Goal: Information Seeking & Learning: Find specific page/section

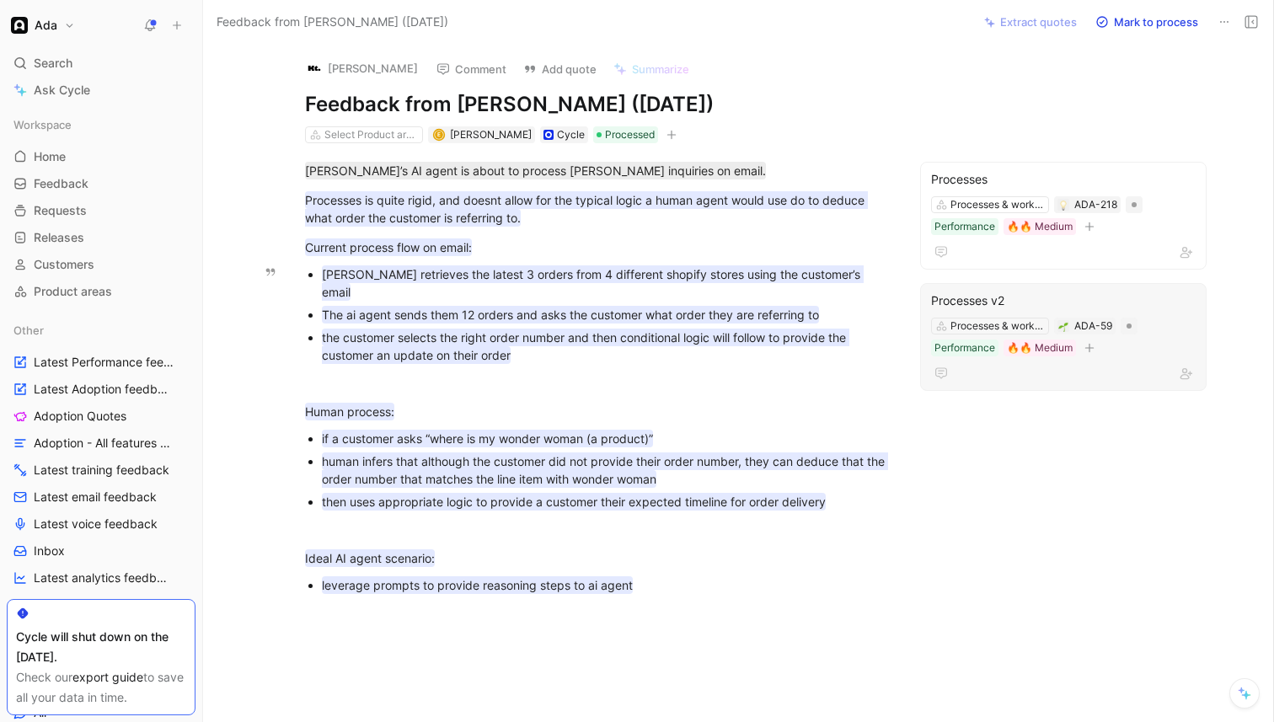
click at [552, 275] on div "Edit quote Change request Remove quote Processes v2 Processes & workflows ADA-5…" at bounding box center [469, 256] width 295 height 110
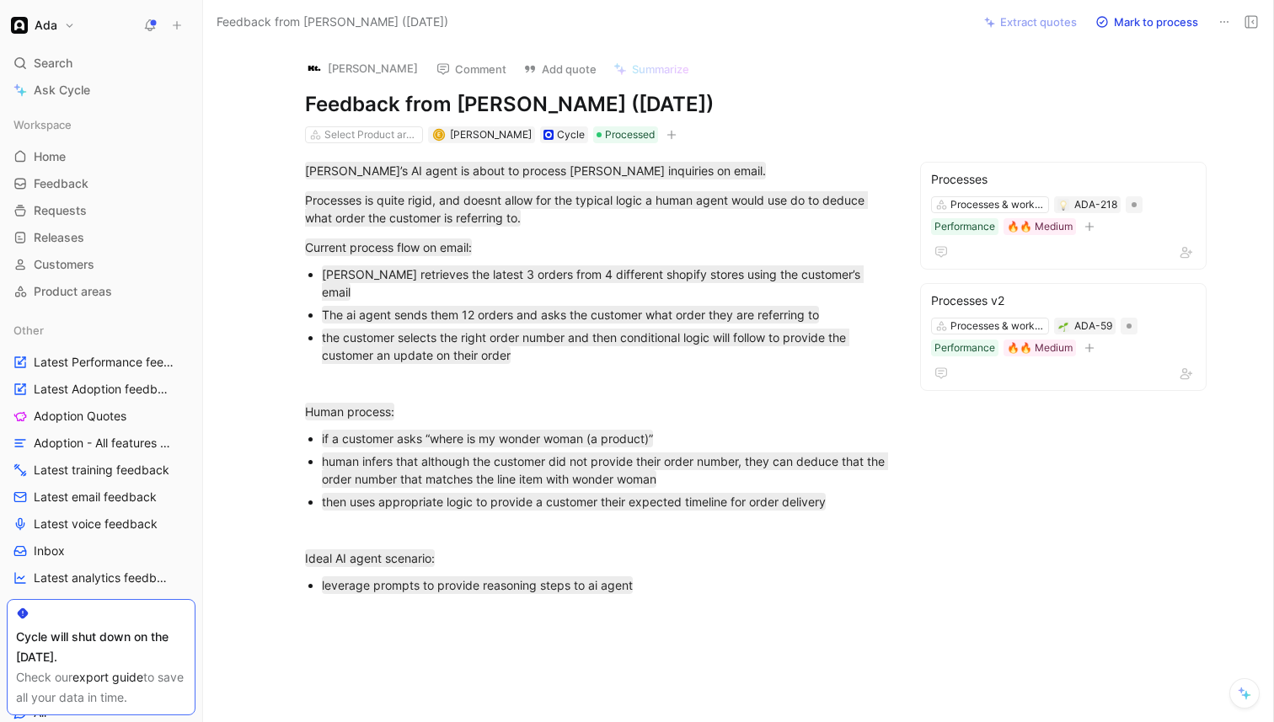
click at [677, 261] on div "[PERSON_NAME]’s AI agent is about to process [PERSON_NAME] inquiries on email. …" at bounding box center [596, 406] width 716 height 526
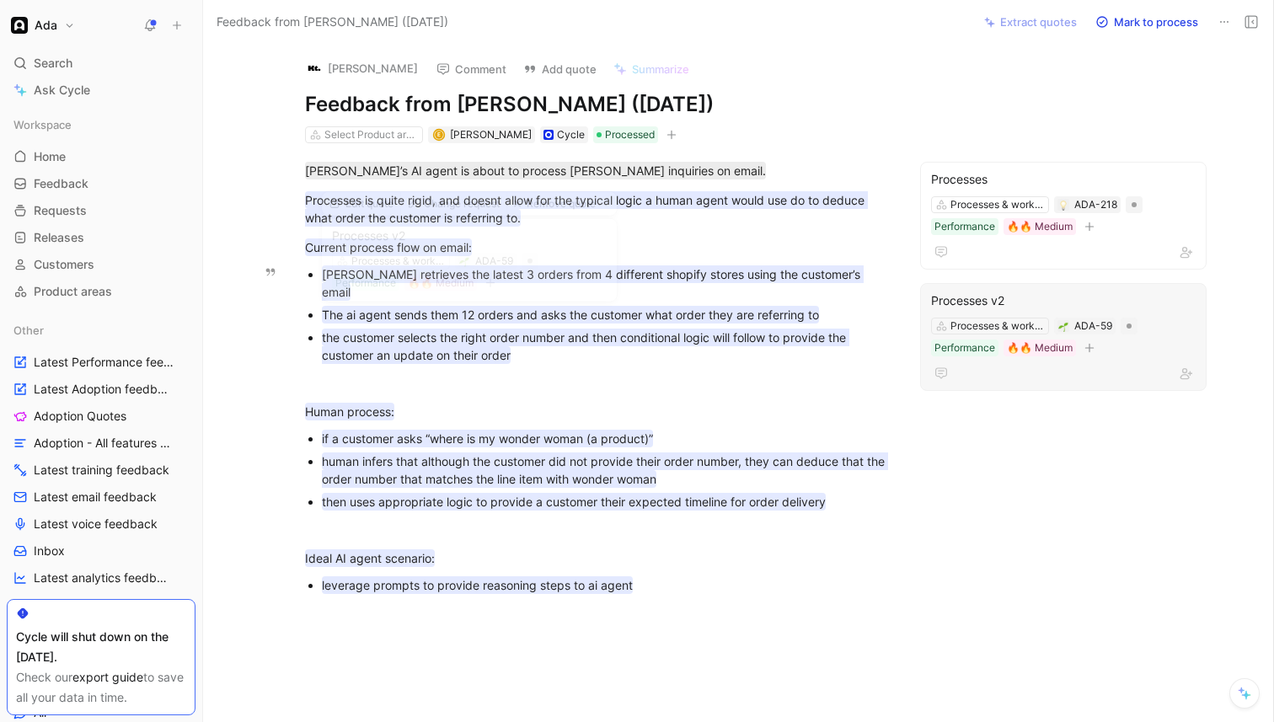
click at [726, 329] on mark "the customer selects the right order number and then conditional logic will fol…" at bounding box center [585, 346] width 527 height 35
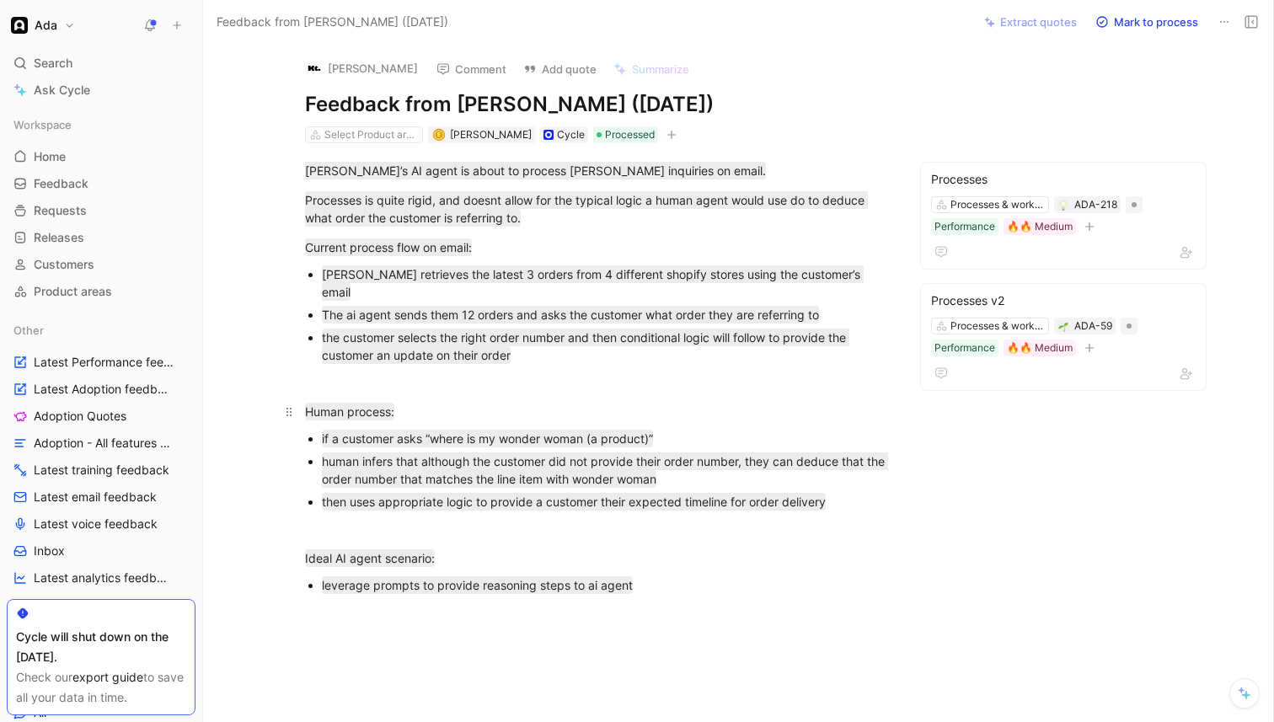
click at [835, 403] on div "Human process:" at bounding box center [596, 412] width 583 height 18
click at [943, 644] on div "[PERSON_NAME]’s AI agent is about to process [PERSON_NAME] inquiries on email. …" at bounding box center [596, 406] width 716 height 526
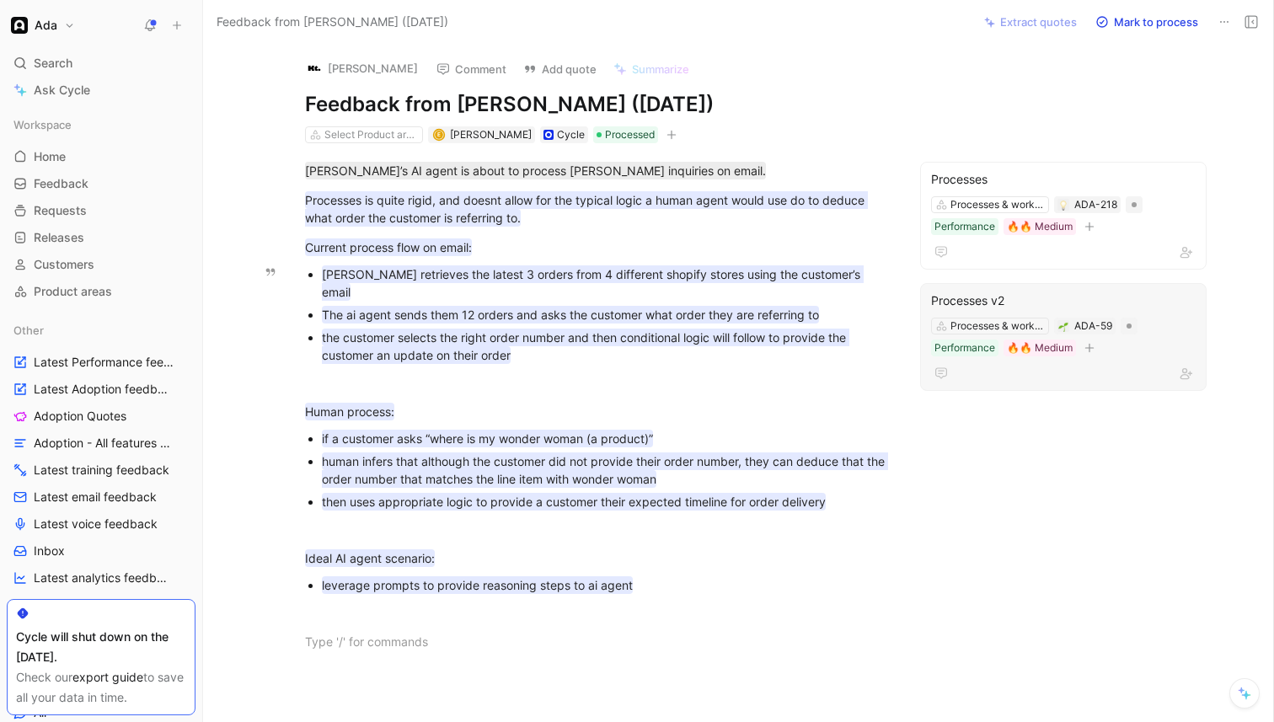
click at [350, 211] on button "Edit quote" at bounding box center [361, 204] width 78 height 24
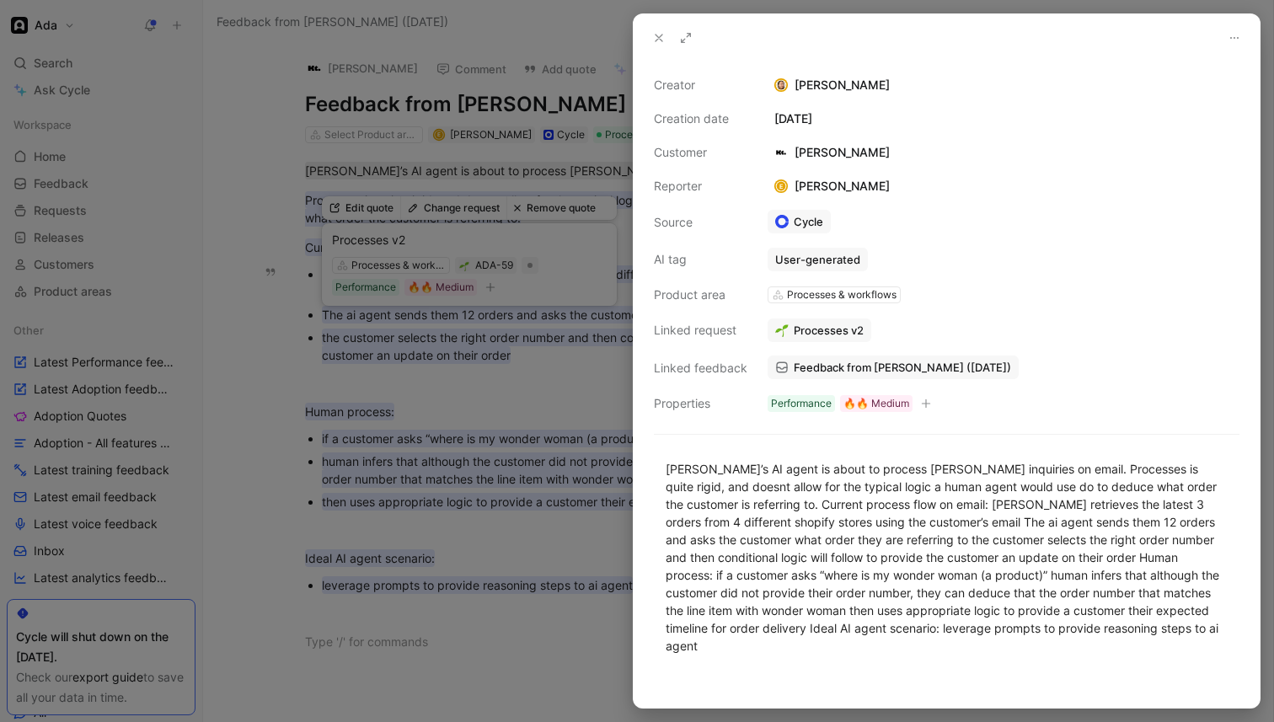
click at [475, 142] on div at bounding box center [637, 361] width 1274 height 722
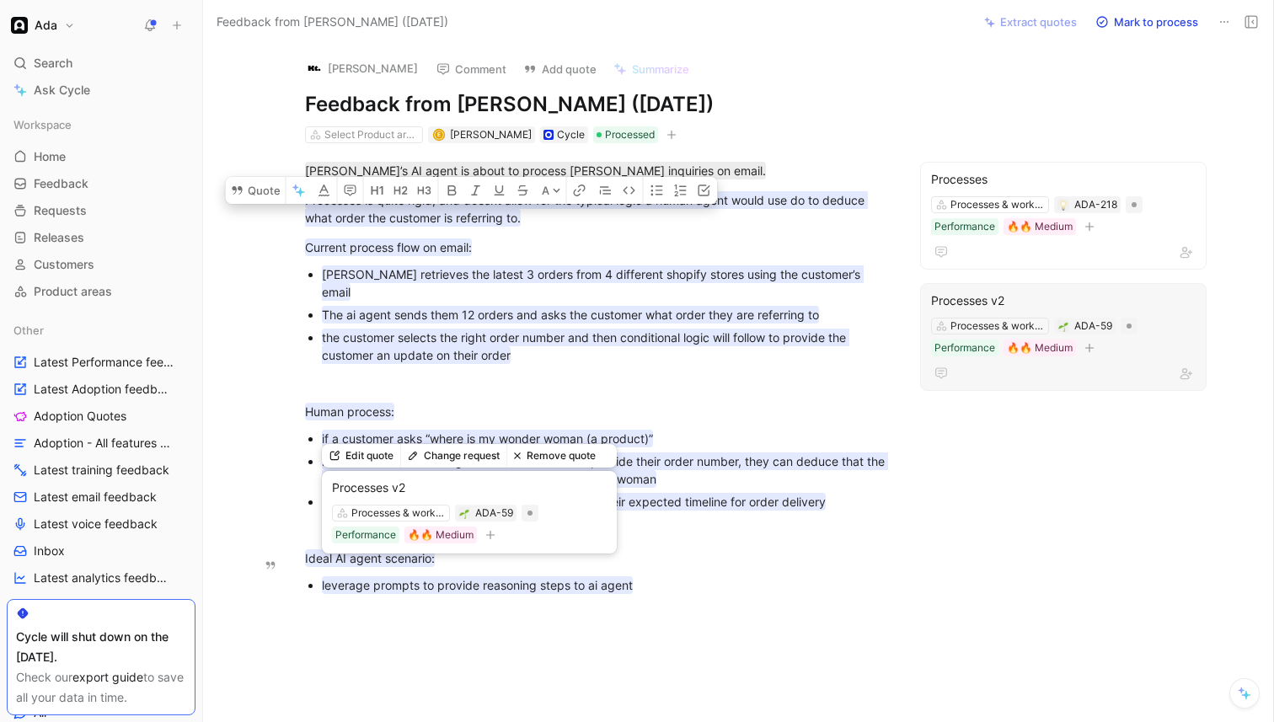
drag, startPoint x: 304, startPoint y: 195, endPoint x: 638, endPoint y: 570, distance: 501.3
click at [638, 570] on div "[PERSON_NAME]’s AI agent is about to process [PERSON_NAME] inquiries on email. …" at bounding box center [596, 406] width 716 height 526
copy div "Processes is quite rigid, and doesnt allow for the typical logic a human agent …"
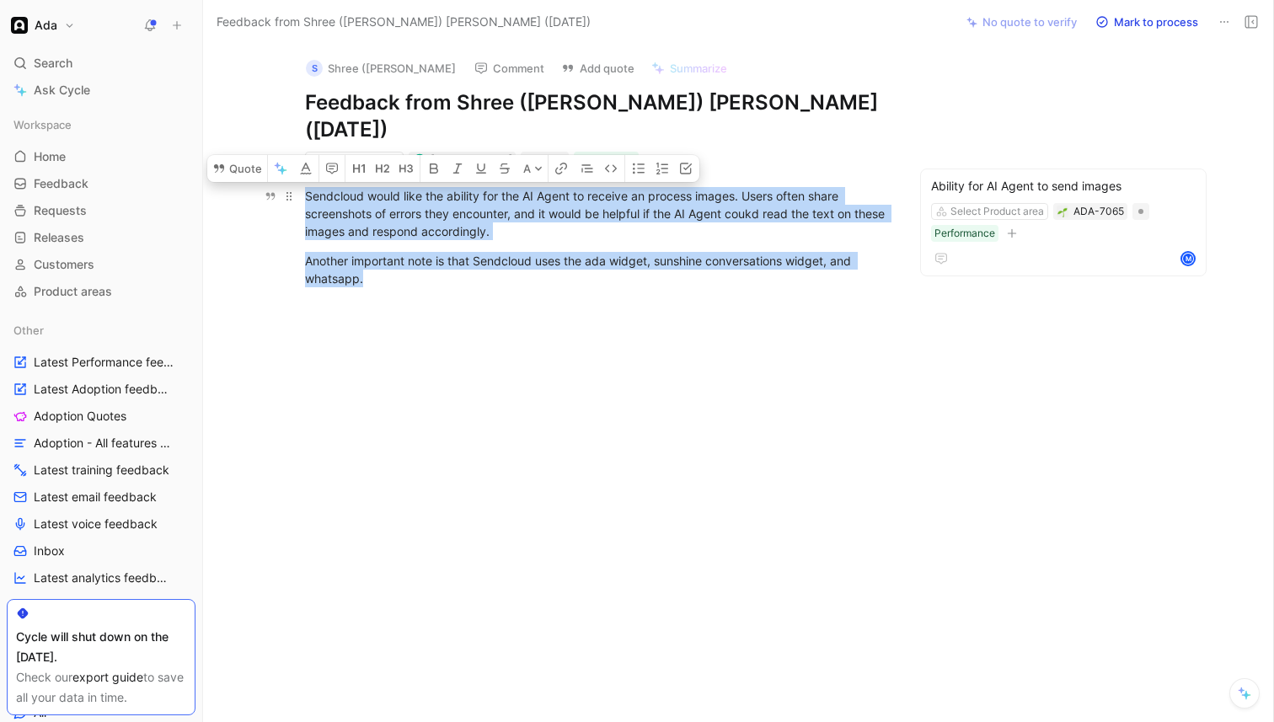
drag, startPoint x: 372, startPoint y: 270, endPoint x: 305, endPoint y: 188, distance: 106.1
click at [305, 188] on div "Sendcloud would like the ability for the AI Agent to receive an process images.…" at bounding box center [596, 237] width 716 height 137
copy div "Sendcloud would like the ability for the AI Agent to receive an process images.…"
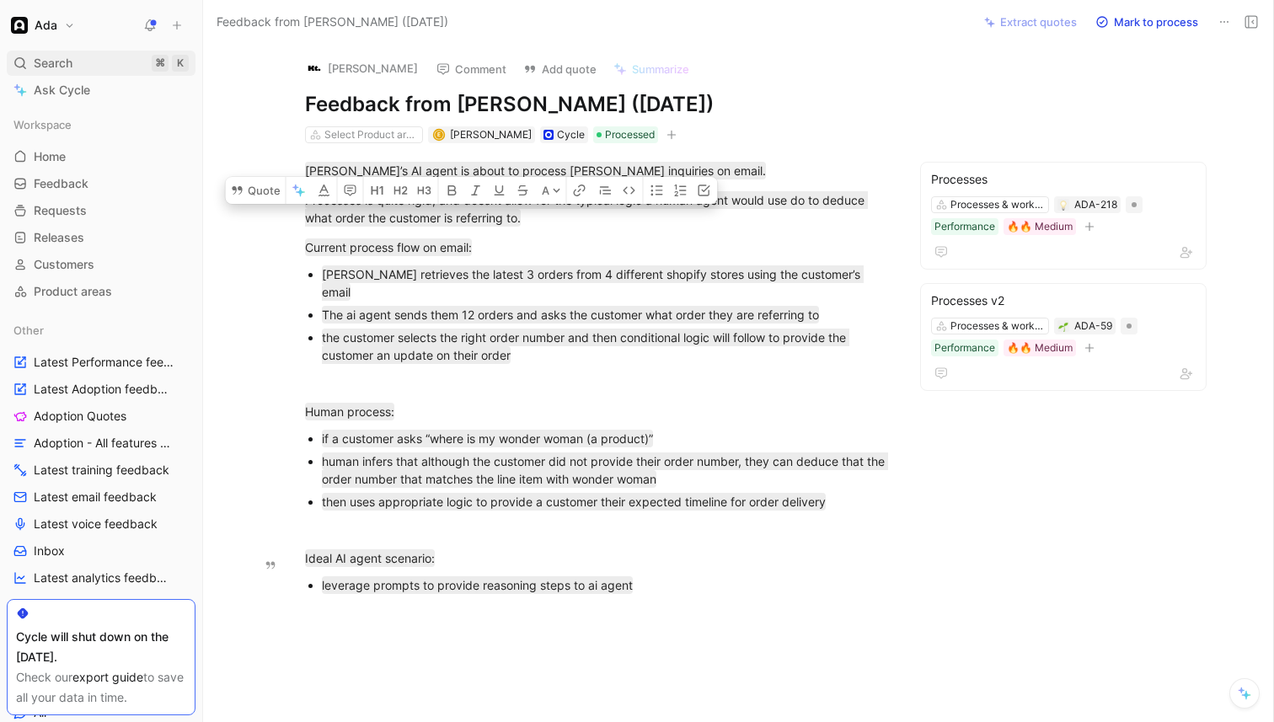
click at [71, 67] on span "Search" at bounding box center [53, 63] width 39 height 20
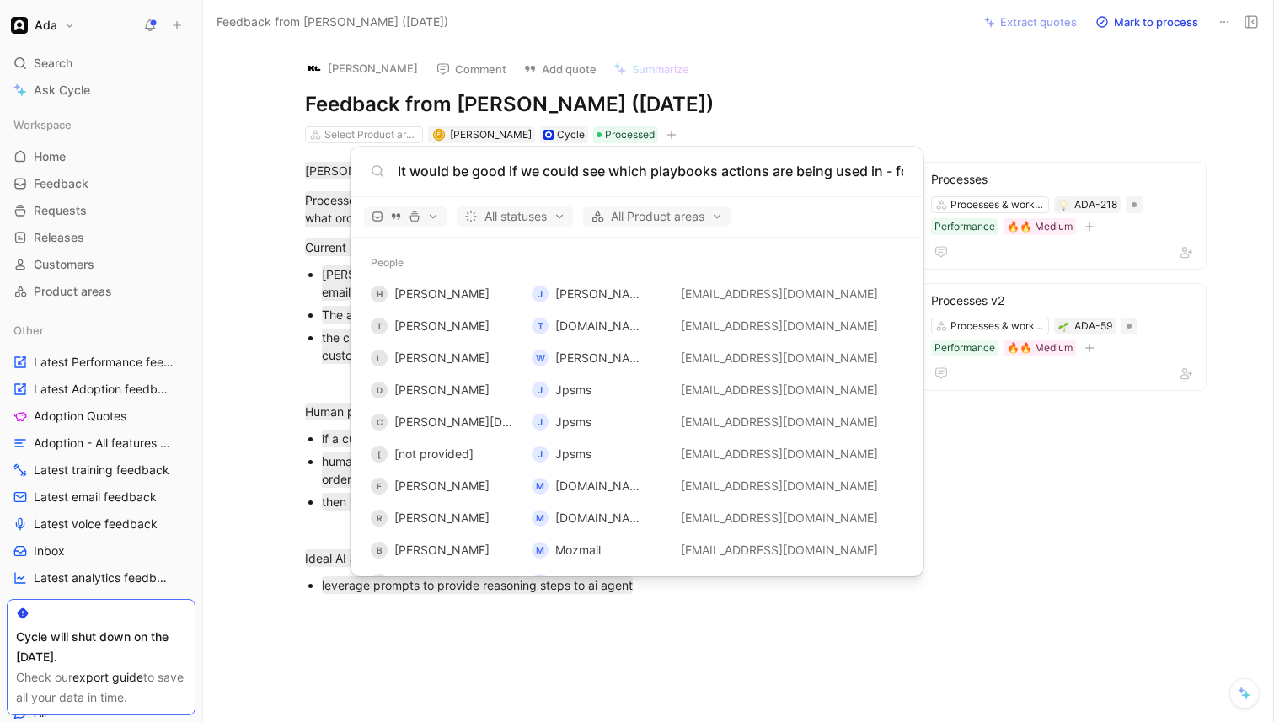
scroll to position [0, 440]
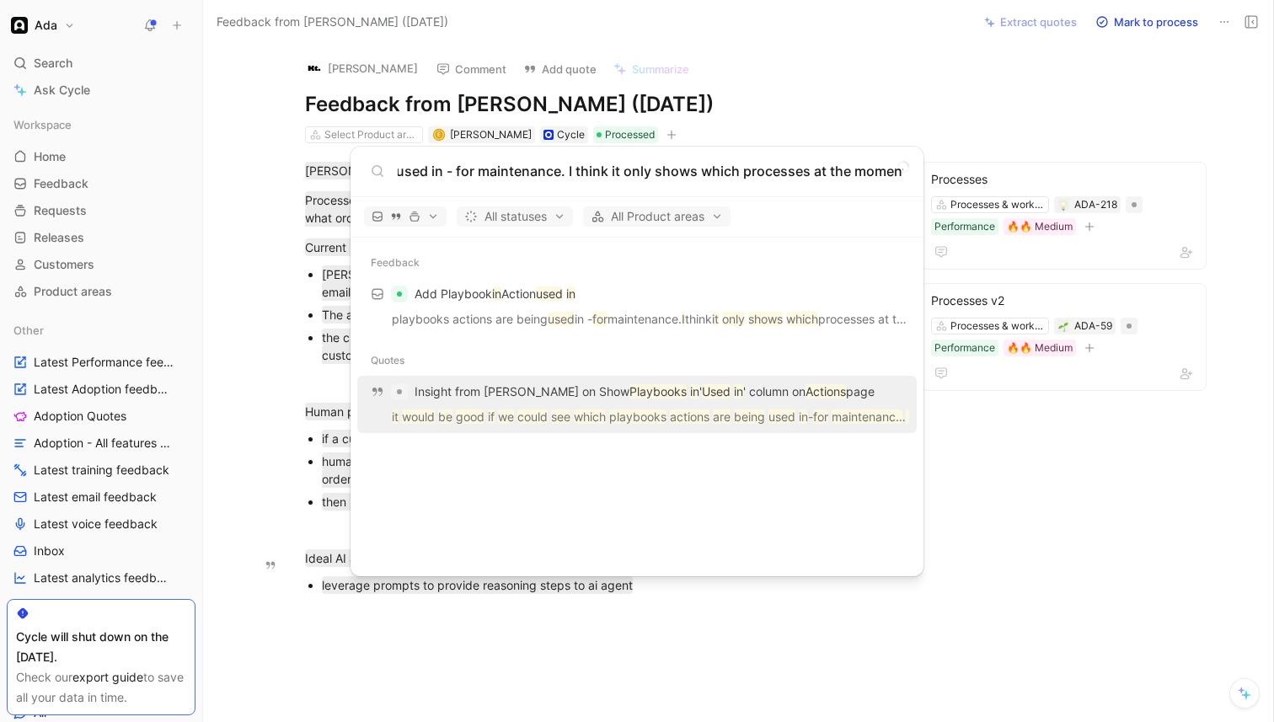
type input "It would be good if we could see which playbooks actions are being used in - fo…"
click at [592, 416] on mark "which" at bounding box center [590, 417] width 32 height 14
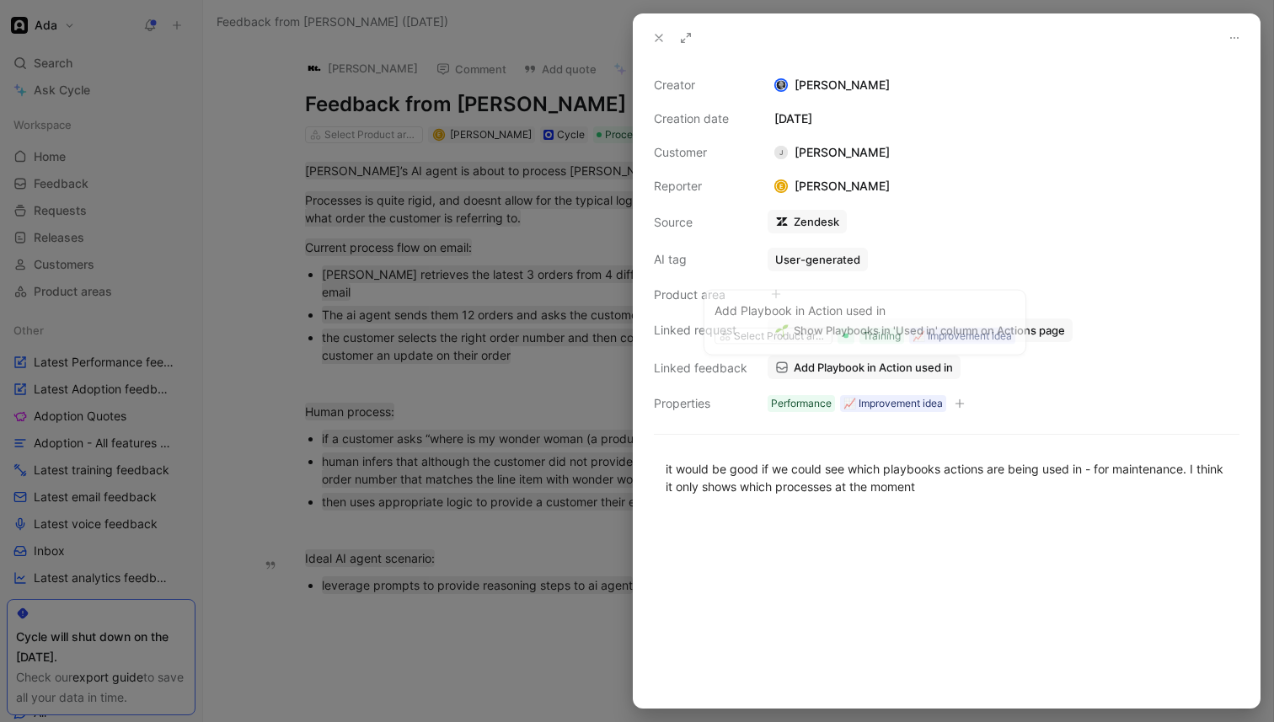
click at [811, 372] on span "Add Playbook in Action used in" at bounding box center [873, 367] width 159 height 15
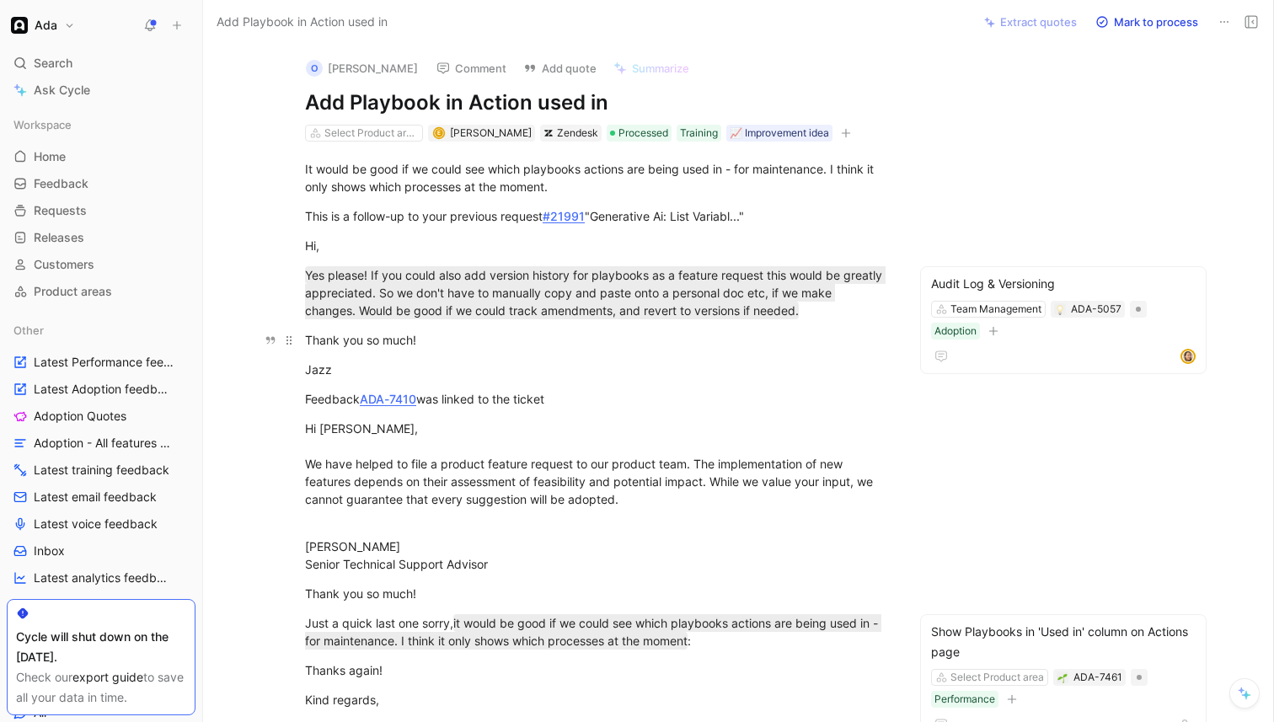
scroll to position [381, 0]
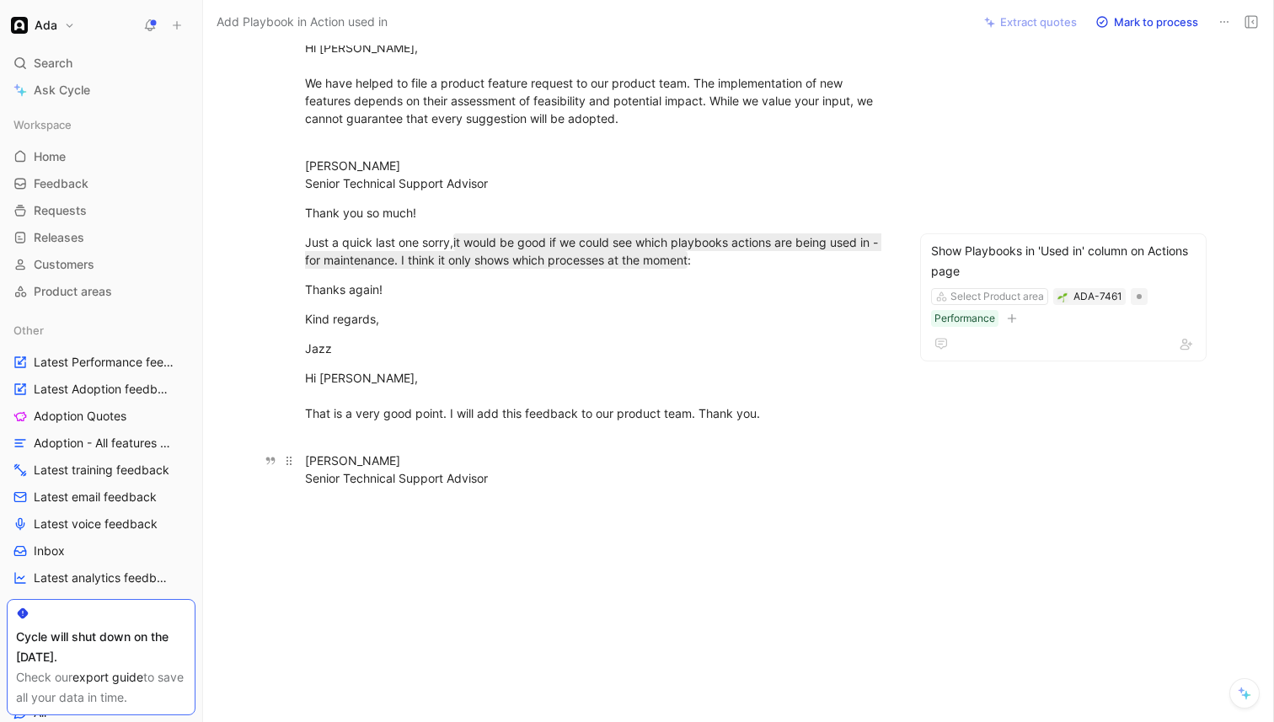
click at [345, 463] on div "[PERSON_NAME] Senior Technical Support Advisor" at bounding box center [596, 469] width 583 height 35
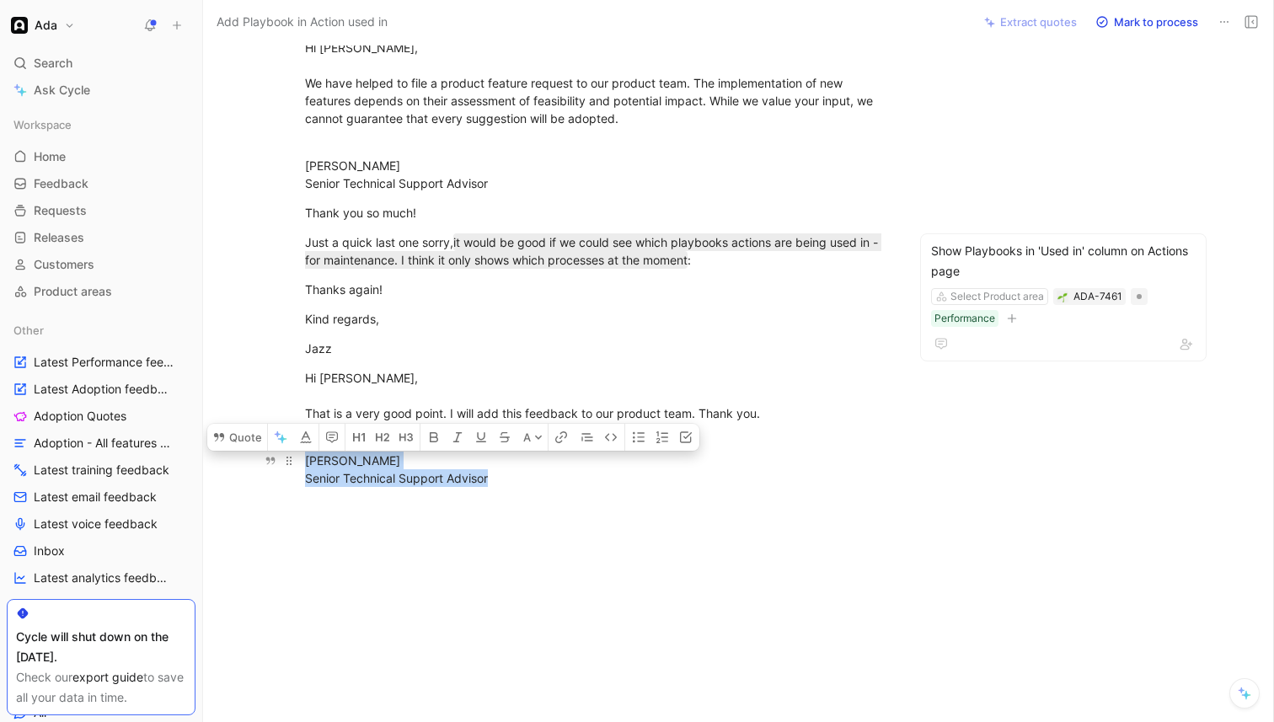
click at [345, 463] on div "[PERSON_NAME] Senior Technical Support Advisor" at bounding box center [596, 469] width 583 height 35
copy div "[PERSON_NAME] Senior Technical Support Advisor"
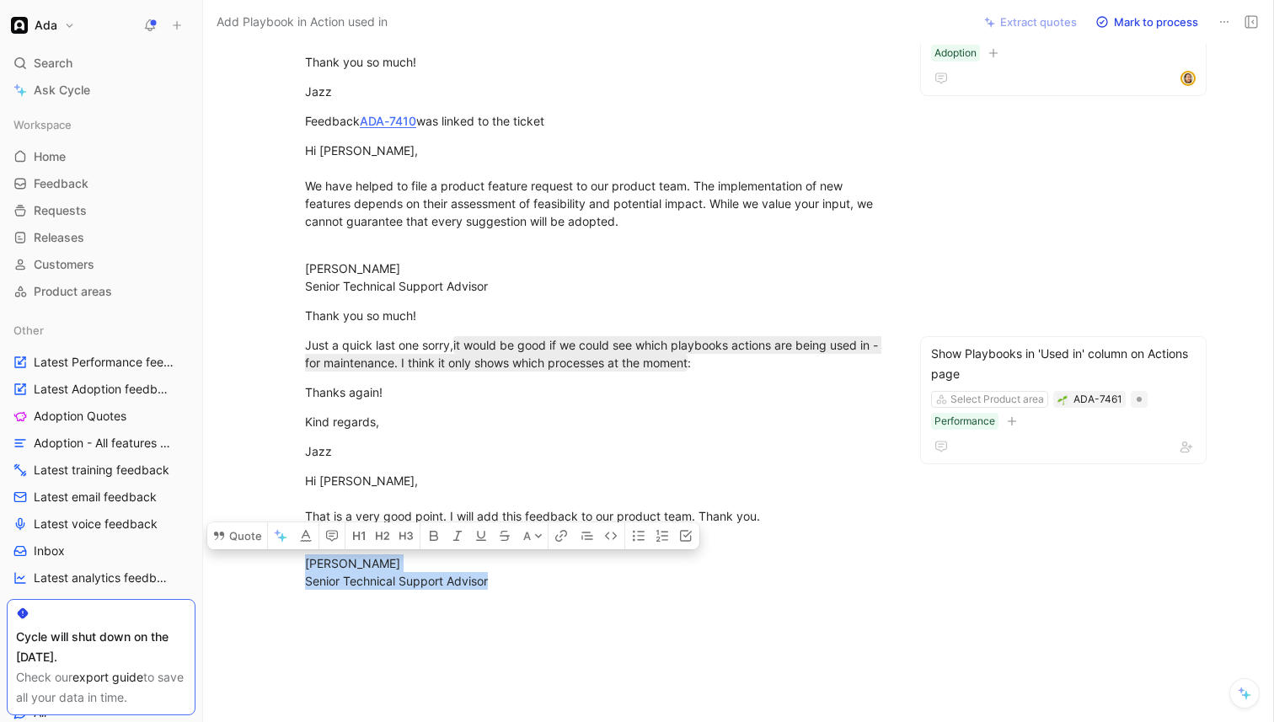
scroll to position [276, 0]
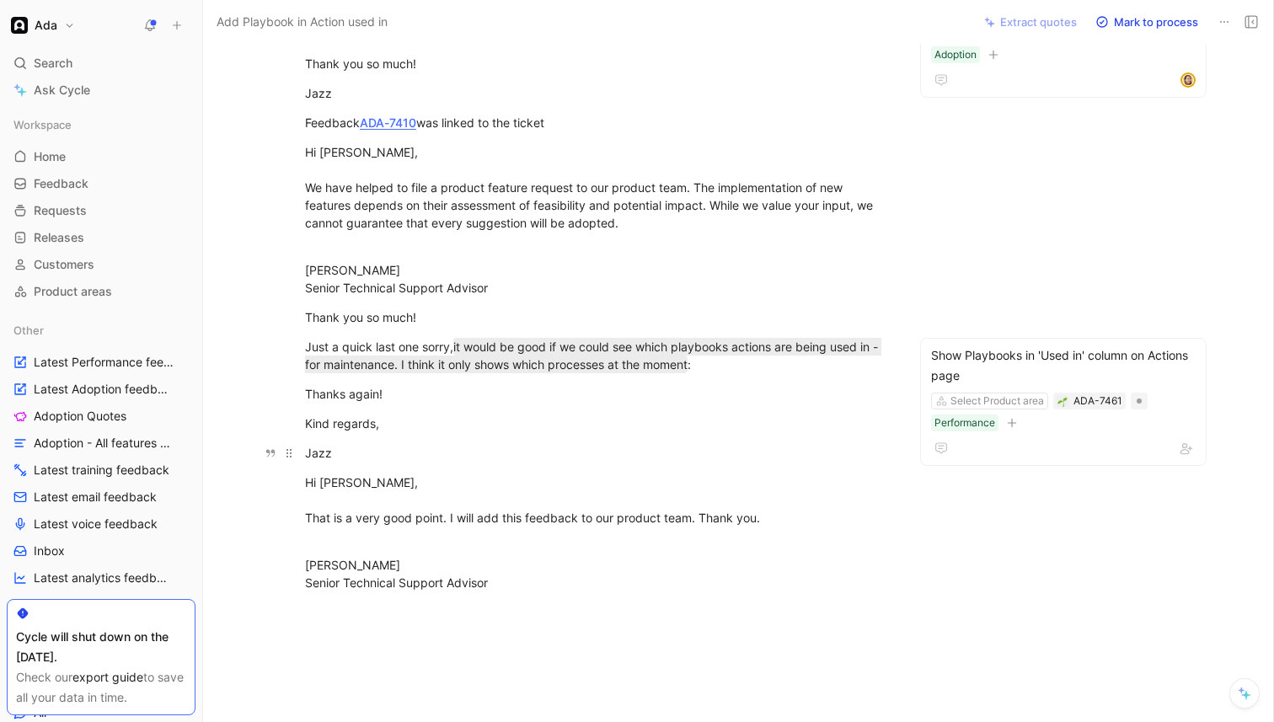
click at [478, 458] on div "Jazz" at bounding box center [596, 453] width 583 height 18
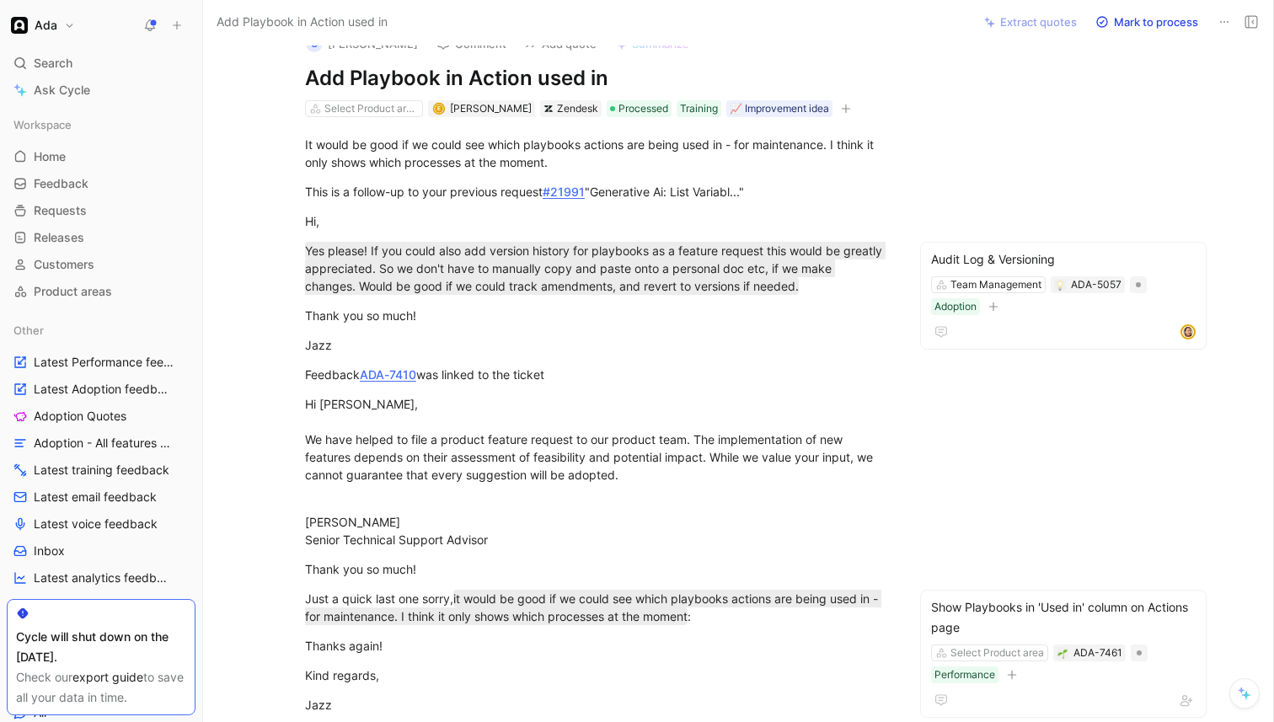
scroll to position [0, 0]
